Goal: Task Accomplishment & Management: Manage account settings

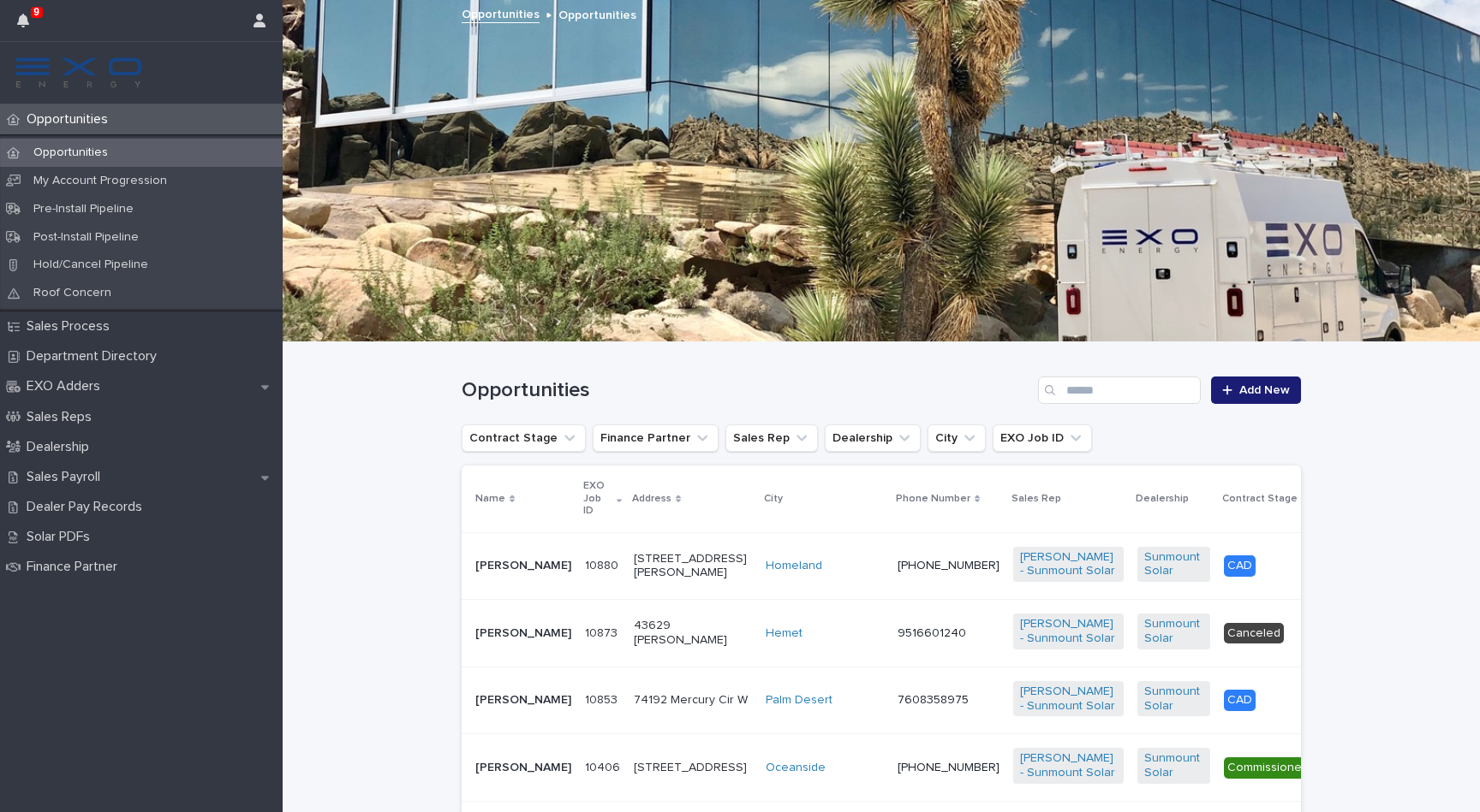
scroll to position [242, 0]
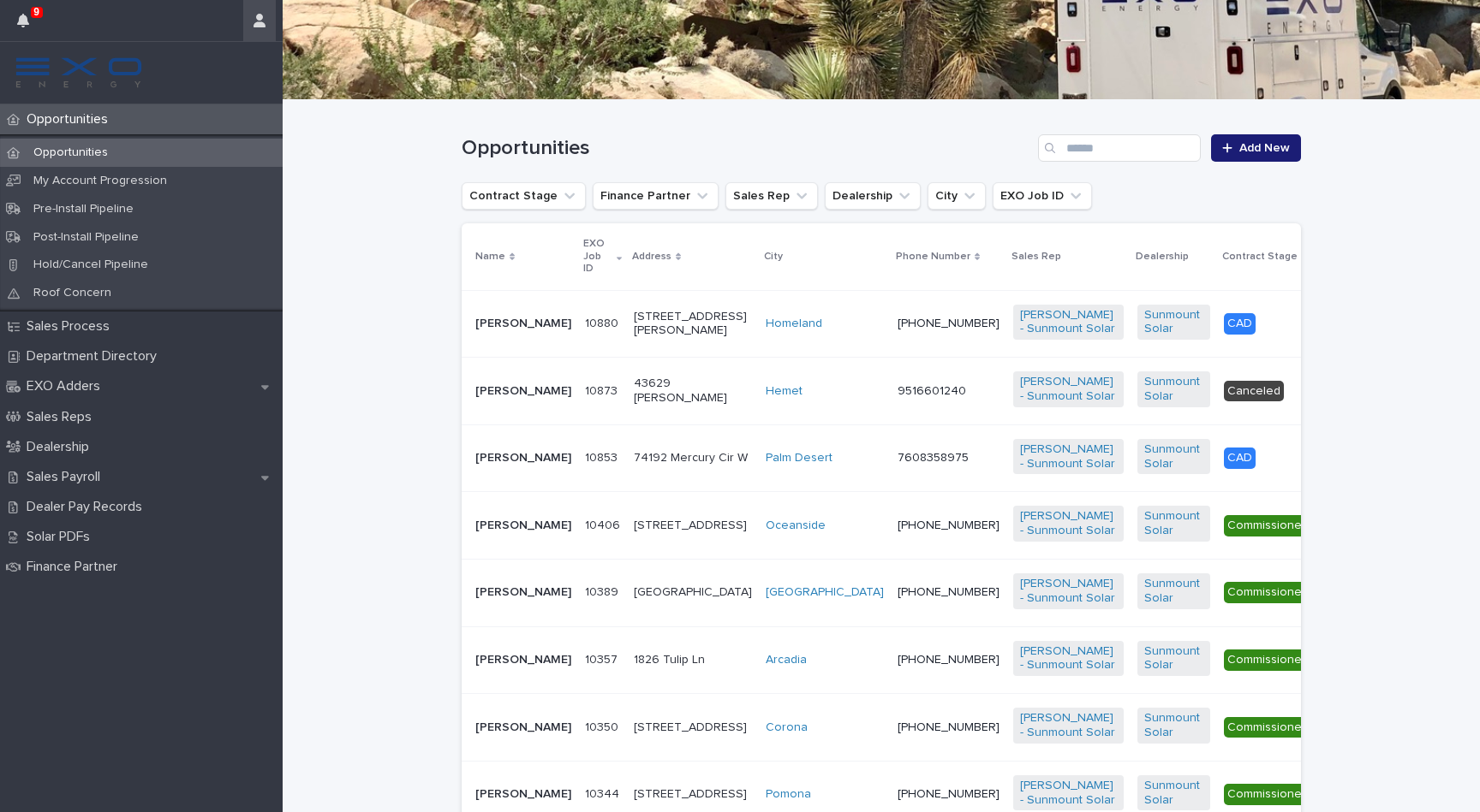
click at [256, 23] on icon "button" at bounding box center [260, 21] width 12 height 14
click at [228, 72] on p "Log Out" at bounding box center [210, 73] width 108 height 29
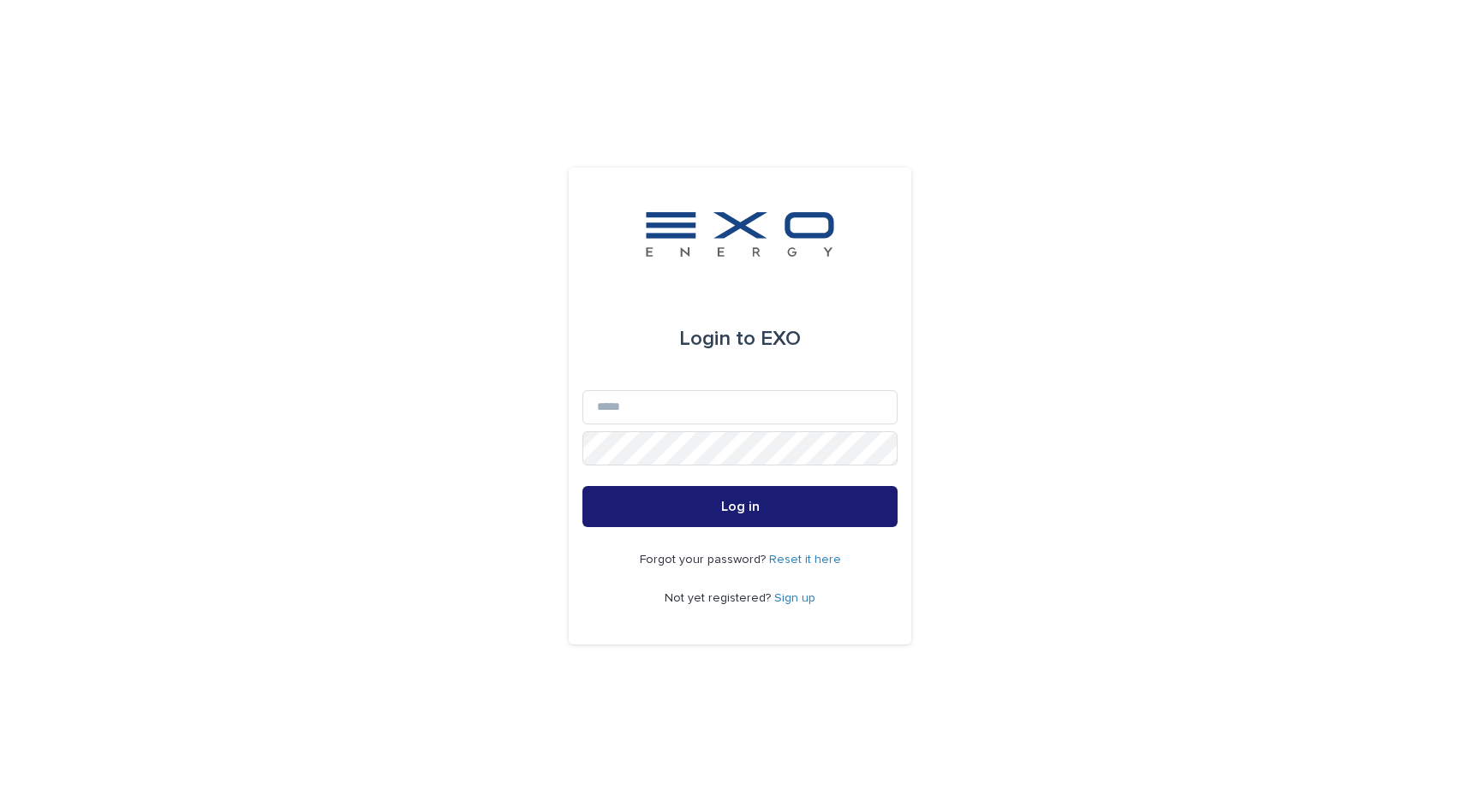
click at [977, 435] on div "Login to EXO Email Password Log in Forgot your password? Reset it here Not yet …" at bounding box center [740, 406] width 1480 height 812
click at [741, 395] on input "Email" at bounding box center [740, 408] width 315 height 35
type input "**********"
click at [740, 506] on button "Log in" at bounding box center [740, 506] width 315 height 41
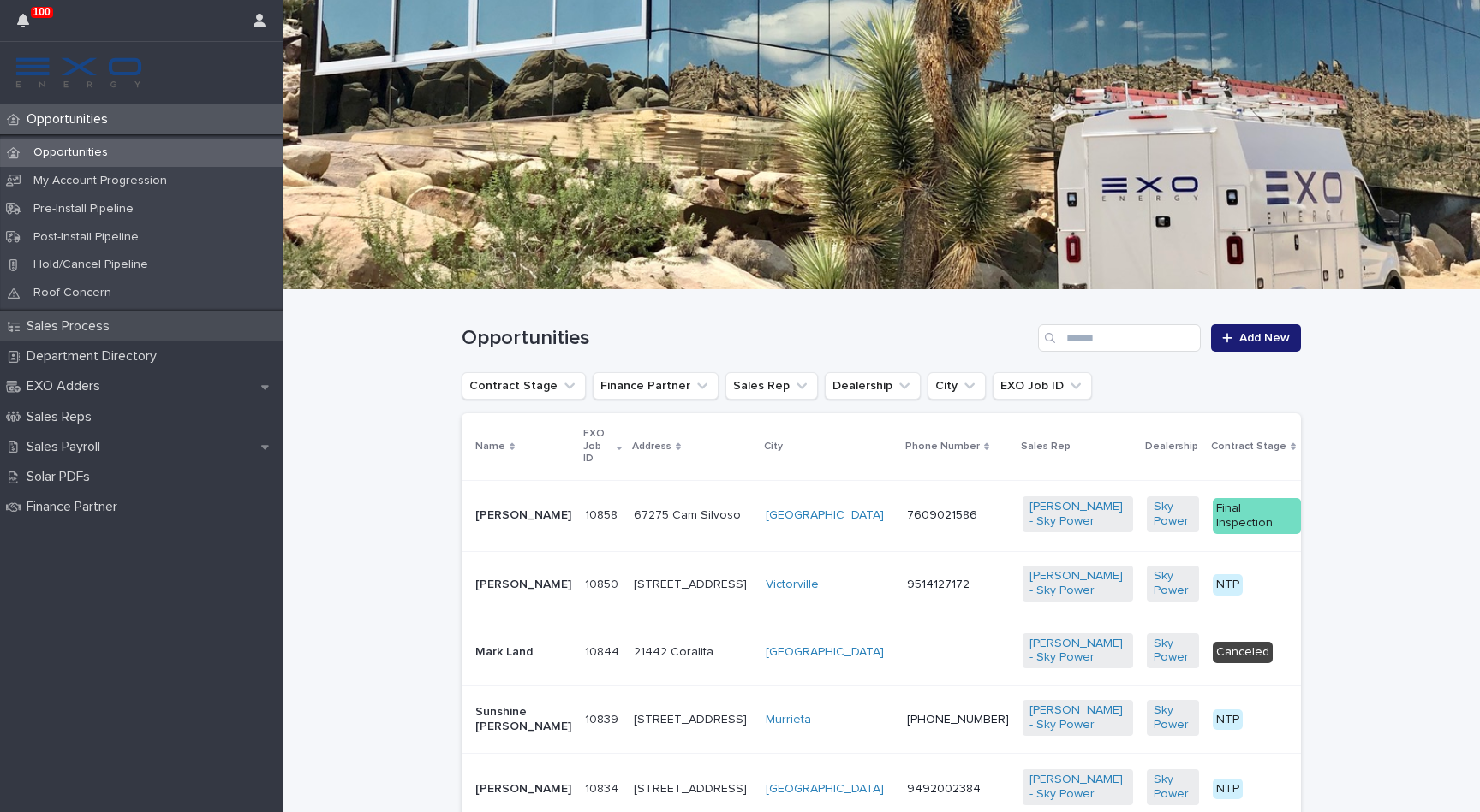
scroll to position [14, 0]
click at [105, 409] on p "Sales Reps" at bounding box center [62, 417] width 86 height 16
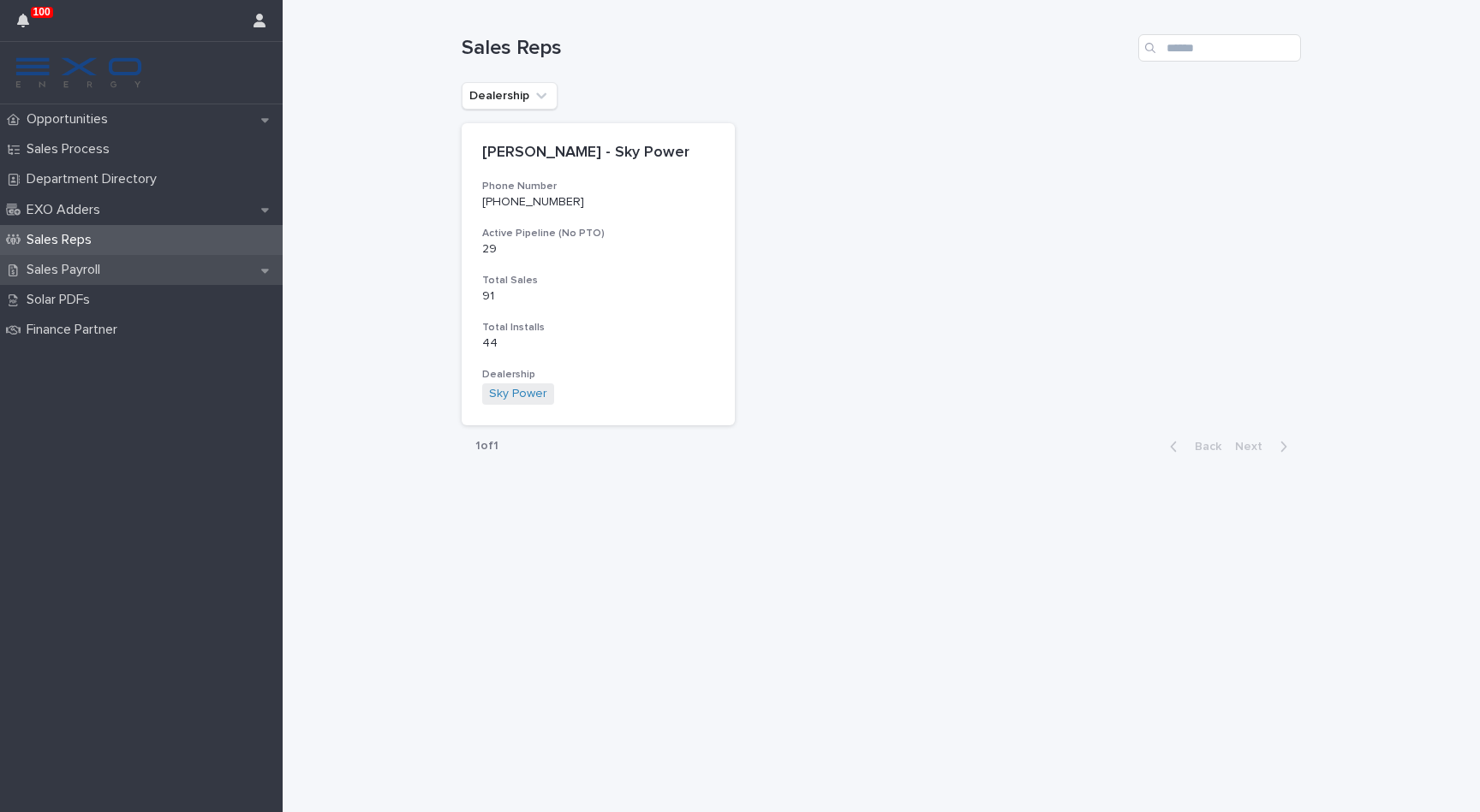
click at [74, 272] on p "Sales Payroll" at bounding box center [67, 270] width 94 height 16
